Goal: Task Accomplishment & Management: Use online tool/utility

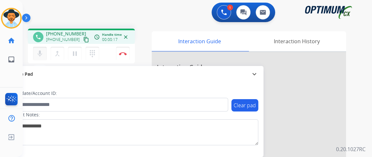
click at [39, 54] on mat-icon "mic" at bounding box center [40, 54] width 8 height 8
click at [83, 37] on mat-icon "content_copy" at bounding box center [86, 40] width 6 height 6
click at [38, 53] on mat-icon "mic_off" at bounding box center [40, 54] width 8 height 8
drag, startPoint x: 38, startPoint y: 53, endPoint x: 43, endPoint y: 64, distance: 12.3
click at [43, 64] on div "phone [PHONE_NUMBER] [PHONE_NUMBER] content_copy access_time Call metrics Queue…" at bounding box center [81, 47] width 107 height 37
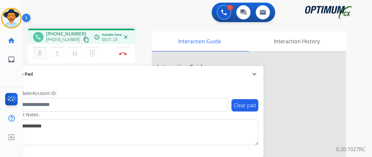
click at [42, 56] on mat-icon "mic" at bounding box center [40, 54] width 8 height 8
click at [42, 56] on mat-icon "mic_off" at bounding box center [40, 54] width 8 height 8
click at [38, 56] on mat-icon "mic" at bounding box center [40, 54] width 8 height 8
click at [38, 56] on mat-icon "mic_off" at bounding box center [40, 54] width 8 height 8
click at [44, 49] on button "mic Mute" at bounding box center [40, 54] width 14 height 14
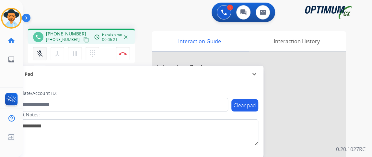
click at [44, 49] on button "mic_off Mute" at bounding box center [40, 54] width 14 height 14
click at [44, 48] on button "mic Mute" at bounding box center [40, 54] width 14 height 14
click at [44, 48] on button "mic_off Mute" at bounding box center [40, 54] width 14 height 14
click at [43, 52] on mat-icon "mic" at bounding box center [40, 54] width 8 height 8
click at [43, 52] on mat-icon "mic_off" at bounding box center [40, 54] width 8 height 8
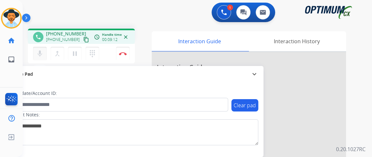
click at [43, 52] on mat-icon "mic" at bounding box center [40, 54] width 8 height 8
click at [44, 53] on button "mic_off Mute" at bounding box center [40, 54] width 14 height 14
click at [44, 53] on button "mic Mute" at bounding box center [40, 54] width 14 height 14
click at [44, 53] on button "mic_off Mute" at bounding box center [40, 54] width 14 height 14
click at [46, 53] on button "mic Mute" at bounding box center [40, 54] width 14 height 14
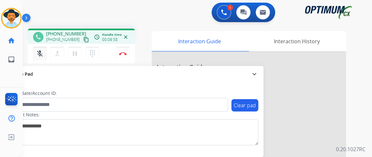
click at [45, 53] on button "mic_off Mute" at bounding box center [40, 54] width 14 height 14
click at [45, 53] on button "mic Mute" at bounding box center [40, 54] width 14 height 14
click at [45, 53] on button "mic_off Mute" at bounding box center [40, 54] width 14 height 14
click at [45, 53] on button "mic Mute" at bounding box center [40, 54] width 14 height 14
click at [45, 53] on button "mic_off Mute" at bounding box center [40, 54] width 14 height 14
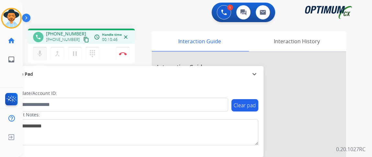
click at [45, 53] on button "mic Mute" at bounding box center [40, 54] width 14 height 14
click at [45, 53] on button "mic_off Mute" at bounding box center [40, 54] width 14 height 14
click at [42, 55] on mat-icon "mic" at bounding box center [40, 54] width 8 height 8
click at [42, 55] on mat-icon "mic_off" at bounding box center [40, 54] width 8 height 8
click at [42, 55] on mat-icon "mic" at bounding box center [40, 54] width 8 height 8
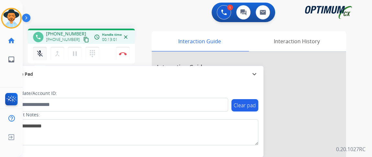
click at [42, 55] on mat-icon "mic_off" at bounding box center [40, 54] width 8 height 8
drag, startPoint x: 42, startPoint y: 55, endPoint x: 55, endPoint y: 92, distance: 39.0
click at [55, 92] on div "phone [PHONE_NUMBER] [PHONE_NUMBER] content_copy access_time Call metrics Queue…" at bounding box center [190, 158] width 334 height 270
click at [55, 92] on label "Candidate/Account ID:" at bounding box center [32, 93] width 49 height 6
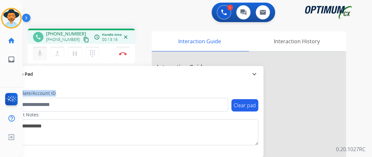
click at [40, 49] on button "mic Mute" at bounding box center [40, 54] width 14 height 14
click at [44, 53] on button "mic Mute" at bounding box center [40, 54] width 14 height 14
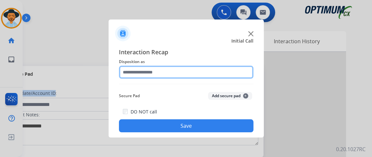
click at [138, 75] on input "text" at bounding box center [186, 71] width 135 height 13
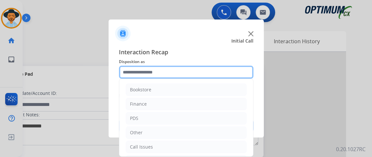
scroll to position [42, 0]
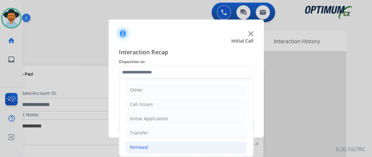
click at [204, 145] on li "Renewal" at bounding box center [186, 147] width 121 height 12
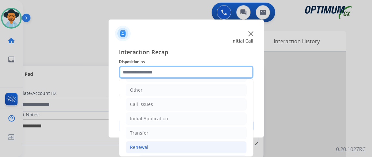
scroll to position [136, 0]
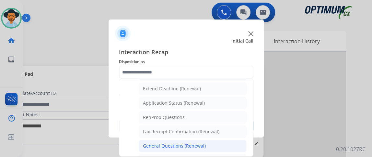
click at [219, 145] on li "General Questions (Renewal)" at bounding box center [193, 145] width 108 height 12
type input "**********"
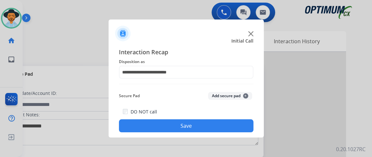
click at [220, 132] on div "**********" at bounding box center [186, 89] width 155 height 95
click at [220, 131] on button "Save" at bounding box center [186, 125] width 135 height 13
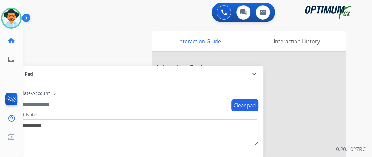
click at [369, 74] on div "0 Voice Interactions 0 Chat Interactions 0 Email Interactions swap_horiz Break …" at bounding box center [197, 78] width 349 height 157
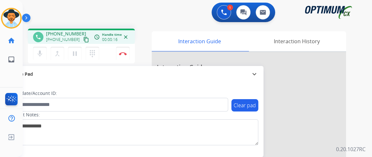
click at [83, 40] on mat-icon "content_copy" at bounding box center [86, 40] width 6 height 6
click at [45, 54] on button "mic Mute" at bounding box center [40, 54] width 14 height 14
click at [45, 54] on button "mic_off Mute" at bounding box center [40, 54] width 14 height 14
click at [40, 44] on div "mic Mute merge_type Bridge pause Hold dialpad Dialpad Disconnect" at bounding box center [81, 53] width 107 height 19
click at [41, 52] on mat-icon "mic" at bounding box center [40, 54] width 8 height 8
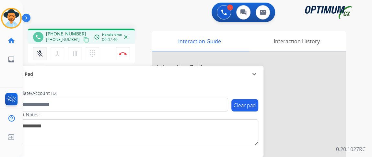
click at [41, 52] on mat-icon "mic_off" at bounding box center [40, 54] width 8 height 8
click at [44, 52] on button "mic Mute" at bounding box center [40, 54] width 14 height 14
click at [44, 52] on button "mic_off Mute" at bounding box center [40, 54] width 14 height 14
click at [44, 52] on button "mic Mute" at bounding box center [40, 54] width 14 height 14
click at [44, 52] on button "mic_off Mute" at bounding box center [40, 54] width 14 height 14
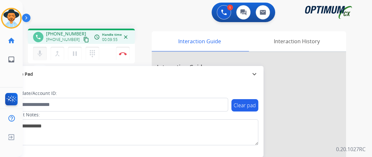
click at [44, 52] on button "mic Mute" at bounding box center [40, 54] width 14 height 14
click at [44, 52] on button "mic_off Mute" at bounding box center [40, 54] width 14 height 14
click at [41, 52] on mat-icon "mic" at bounding box center [40, 54] width 8 height 8
click at [42, 52] on mat-icon "mic_off" at bounding box center [40, 54] width 8 height 8
click at [42, 52] on mat-icon "mic" at bounding box center [40, 54] width 8 height 8
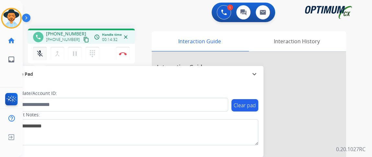
click at [42, 50] on mat-icon "mic_off" at bounding box center [40, 54] width 8 height 8
click at [47, 45] on div "mic Mute merge_type Bridge pause Hold dialpad Dialpad Disconnect" at bounding box center [81, 53] width 107 height 19
click at [43, 52] on mat-icon "mic" at bounding box center [40, 54] width 8 height 8
click at [43, 52] on button "mic_off Mute" at bounding box center [40, 54] width 14 height 14
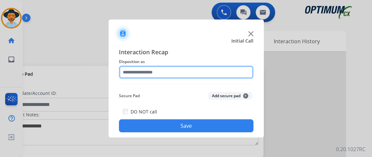
click at [176, 66] on input "text" at bounding box center [186, 71] width 135 height 13
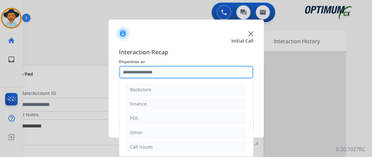
scroll to position [42, 0]
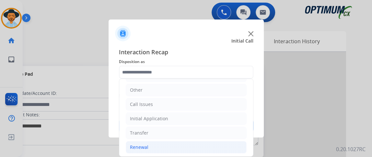
click at [207, 151] on li "Renewal" at bounding box center [186, 147] width 121 height 12
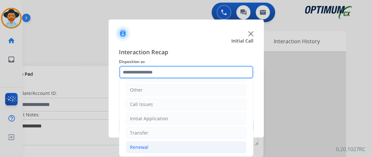
scroll to position [124, 0]
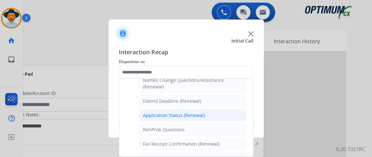
click at [221, 116] on li "Application Status (Renewal)" at bounding box center [193, 115] width 108 height 12
type input "**********"
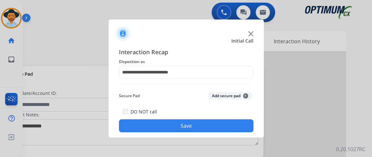
click at [218, 127] on button "Save" at bounding box center [186, 125] width 135 height 13
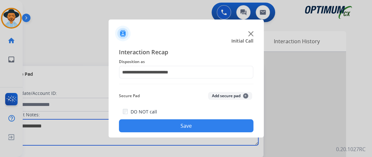
click at [218, 127] on textarea at bounding box center [133, 132] width 250 height 26
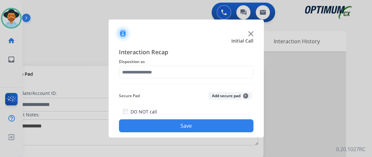
click at [160, 61] on span "Disposition as" at bounding box center [186, 62] width 135 height 8
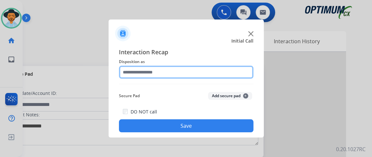
click at [158, 73] on input "text" at bounding box center [186, 71] width 135 height 13
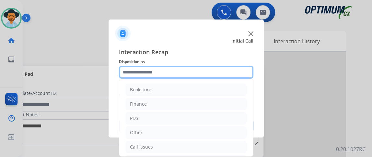
scroll to position [42, 0]
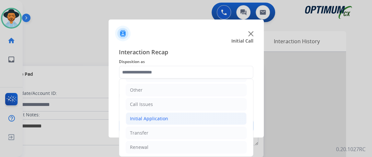
click at [209, 116] on li "Initial Application" at bounding box center [186, 118] width 121 height 12
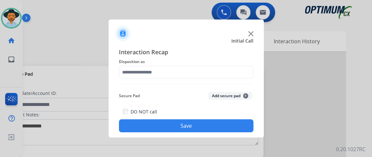
click at [209, 121] on button "Save" at bounding box center [186, 125] width 135 height 13
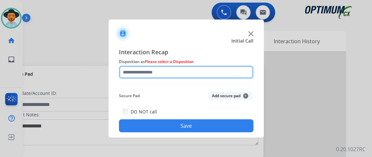
click at [206, 71] on input "text" at bounding box center [186, 71] width 135 height 13
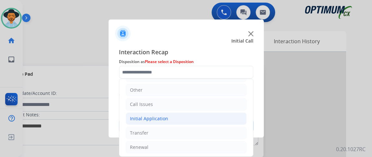
click at [196, 120] on li "Initial Application" at bounding box center [186, 118] width 121 height 12
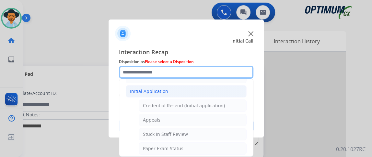
scroll to position [71, 0]
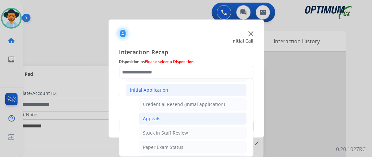
click at [206, 119] on li "Appeals" at bounding box center [193, 118] width 108 height 12
type input "*******"
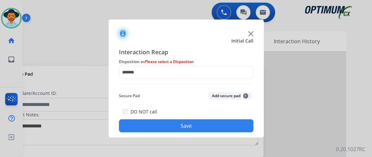
click at [202, 129] on button "Save" at bounding box center [186, 125] width 135 height 13
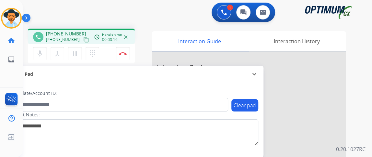
click at [83, 41] on mat-icon "content_copy" at bounding box center [86, 40] width 6 height 6
click at [43, 47] on button "mic Mute" at bounding box center [40, 54] width 14 height 14
click at [55, 70] on div "Secure Pad" at bounding box center [133, 73] width 250 height 11
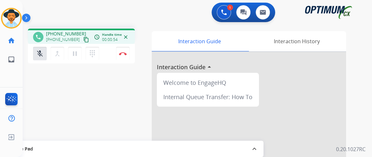
click at [100, 107] on div "phone +17038551538 +17038551538 content_copy access_time Call metrics Queue 00:…" at bounding box center [190, 158] width 334 height 270
click at [44, 53] on button "mic_off Mute" at bounding box center [40, 54] width 14 height 14
click at [255, 146] on mat-icon "expand_less" at bounding box center [255, 149] width 8 height 8
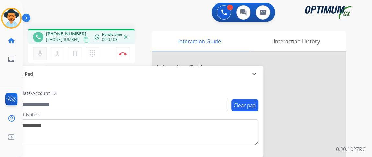
click at [38, 53] on mat-icon "mic" at bounding box center [40, 54] width 8 height 8
click at [38, 53] on mat-icon "mic_off" at bounding box center [40, 54] width 8 height 8
click at [40, 58] on button "mic Mute" at bounding box center [40, 54] width 14 height 14
click at [40, 58] on button "mic_off Mute" at bounding box center [40, 54] width 14 height 14
click at [124, 51] on button "Disconnect" at bounding box center [123, 54] width 14 height 14
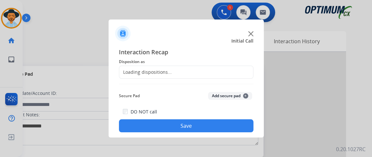
click at [201, 70] on div "Loading dispositions..." at bounding box center [186, 71] width 135 height 13
click at [202, 69] on div "Loading dispositions..." at bounding box center [186, 71] width 135 height 13
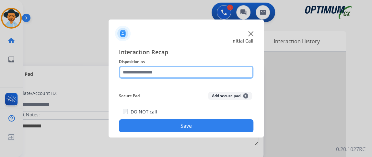
click at [203, 70] on input "text" at bounding box center [186, 71] width 135 height 13
click at [202, 68] on input "text" at bounding box center [186, 71] width 135 height 13
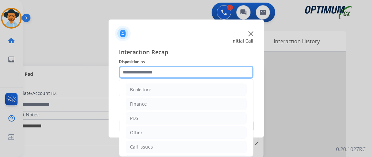
scroll to position [42, 0]
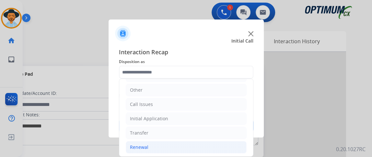
click at [220, 148] on li "Renewal" at bounding box center [186, 147] width 121 height 12
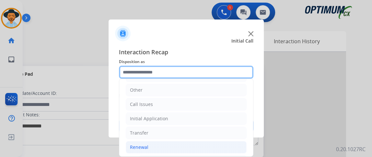
scroll to position [182, 0]
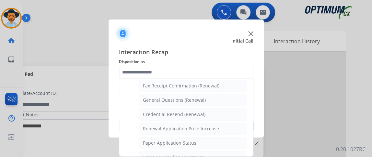
click at [211, 94] on li "General Questions (Renewal)" at bounding box center [193, 100] width 108 height 12
click at [210, 93] on button "Add secure pad +" at bounding box center [230, 96] width 44 height 8
type input "**********"
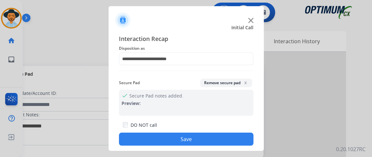
click at [208, 130] on div "DO NOT call Save" at bounding box center [186, 133] width 135 height 25
click at [208, 138] on button "Save" at bounding box center [186, 138] width 135 height 13
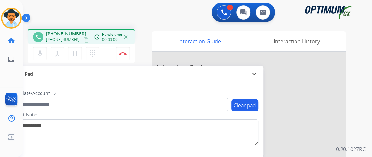
click at [39, 61] on div "mic Mute merge_type Bridge pause Hold dialpad Dialpad Disconnect" at bounding box center [81, 53] width 107 height 19
click at [40, 55] on mat-icon "mic" at bounding box center [40, 54] width 8 height 8
click at [42, 56] on mat-icon "mic_off" at bounding box center [40, 54] width 8 height 8
click at [40, 56] on mat-icon "mic" at bounding box center [40, 54] width 8 height 8
click at [45, 57] on button "mic_off Mute" at bounding box center [40, 54] width 14 height 14
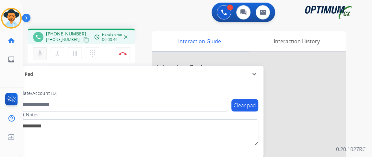
click at [45, 56] on button "mic Mute" at bounding box center [40, 54] width 14 height 14
click at [37, 57] on button "mic_off Mute" at bounding box center [40, 54] width 14 height 14
click at [83, 39] on mat-icon "content_copy" at bounding box center [86, 40] width 6 height 6
click at [45, 58] on button "mic Mute" at bounding box center [40, 54] width 14 height 14
click at [47, 53] on div "mic_off Mute merge_type Bridge pause Hold dialpad Dialpad" at bounding box center [68, 54] width 70 height 14
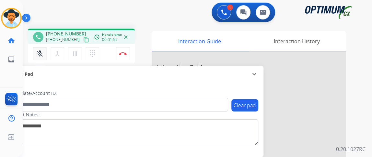
click at [42, 53] on mat-icon "mic_off" at bounding box center [40, 54] width 8 height 8
click at [43, 55] on mat-icon "mic" at bounding box center [40, 54] width 8 height 8
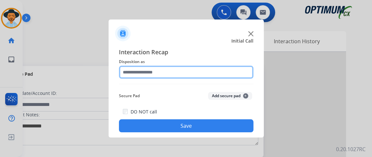
click at [184, 71] on input "text" at bounding box center [186, 71] width 135 height 13
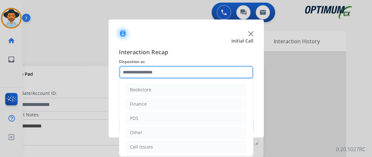
scroll to position [42, 0]
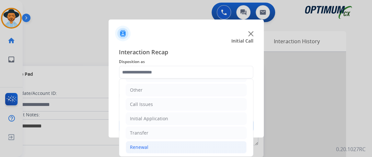
click at [192, 149] on li "Renewal" at bounding box center [186, 147] width 121 height 12
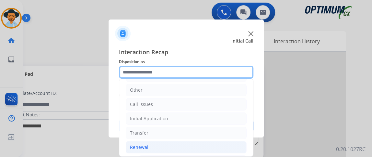
scroll to position [195, 0]
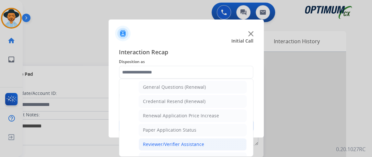
click at [217, 138] on li "Reviewer/Verifier Assistance" at bounding box center [193, 144] width 108 height 12
type input "**********"
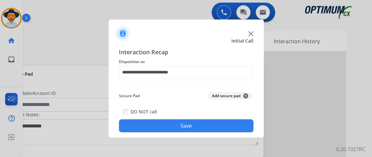
click at [205, 125] on button "Save" at bounding box center [186, 125] width 135 height 13
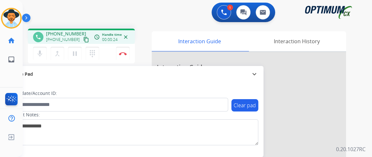
click at [82, 42] on button "content_copy" at bounding box center [86, 40] width 8 height 8
click at [44, 54] on button "mic Mute" at bounding box center [40, 54] width 14 height 14
click at [41, 57] on button "mic_off Mute" at bounding box center [40, 54] width 14 height 14
click at [41, 57] on mat-icon "mic" at bounding box center [40, 54] width 8 height 8
click at [41, 56] on mat-icon "mic_off" at bounding box center [40, 54] width 8 height 8
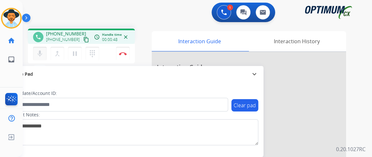
click at [37, 56] on mat-icon "mic" at bounding box center [40, 54] width 8 height 8
click at [37, 48] on button "mic_off Mute" at bounding box center [40, 54] width 14 height 14
click at [45, 52] on button "mic Mute" at bounding box center [40, 54] width 14 height 14
click at [45, 52] on button "mic_off Mute" at bounding box center [40, 54] width 14 height 14
click at [128, 50] on button "Disconnect" at bounding box center [123, 54] width 14 height 14
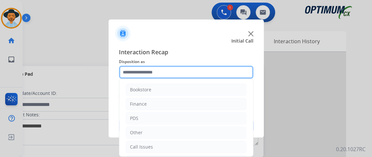
click at [200, 69] on input "text" at bounding box center [186, 71] width 135 height 13
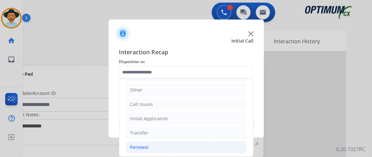
click at [217, 143] on li "Renewal" at bounding box center [186, 147] width 121 height 12
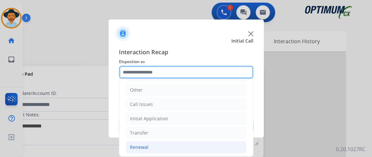
scroll to position [117, 0]
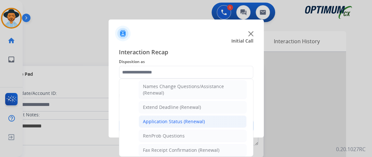
click at [237, 117] on li "Application Status (Renewal)" at bounding box center [193, 121] width 108 height 12
type input "**********"
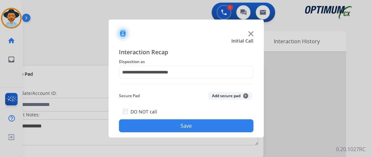
click at [231, 127] on button "Save" at bounding box center [186, 125] width 135 height 13
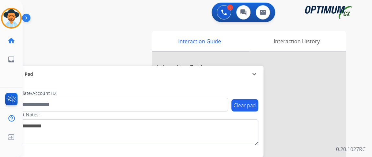
click at [1, 81] on div "Gilce AfterCallWork Edit Avatar Agent: Gilce Routing Profile: NH_Bilingual home…" at bounding box center [11, 78] width 23 height 157
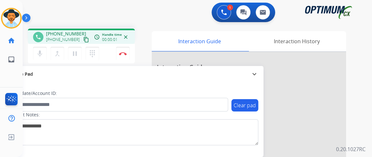
click at [83, 39] on mat-icon "content_copy" at bounding box center [86, 40] width 6 height 6
